Goal: Check status: Check status

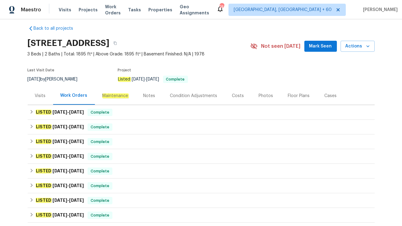
scroll to position [7, 0]
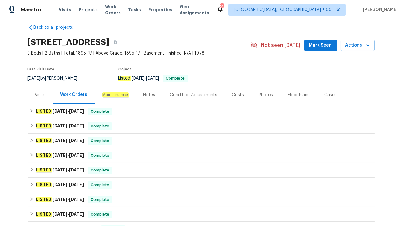
click at [43, 95] on div "Visits" at bounding box center [40, 95] width 11 height 6
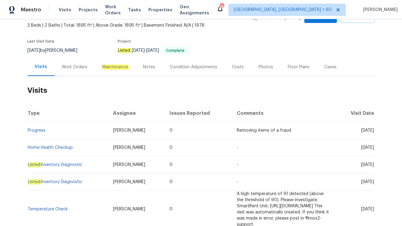
scroll to position [36, 0]
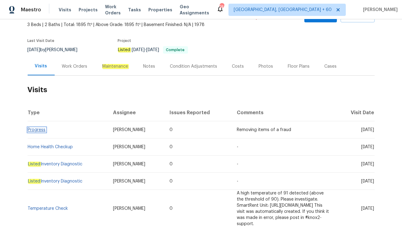
click at [36, 129] on link "Progress" at bounding box center [37, 130] width 18 height 4
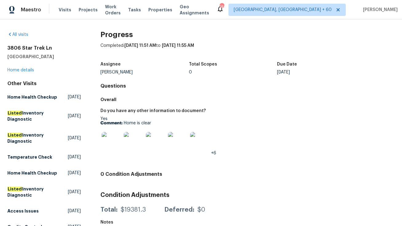
scroll to position [83, 0]
